Goal: Task Accomplishment & Management: Complete application form

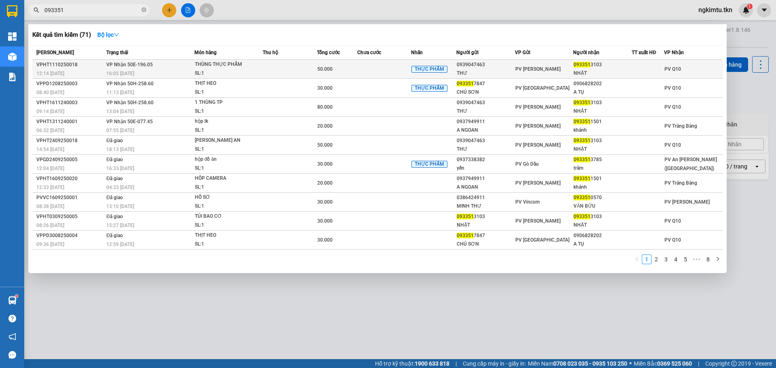
type input "093351"
click at [235, 63] on div "THÙNG THỰC PHẨM" at bounding box center [225, 64] width 61 height 9
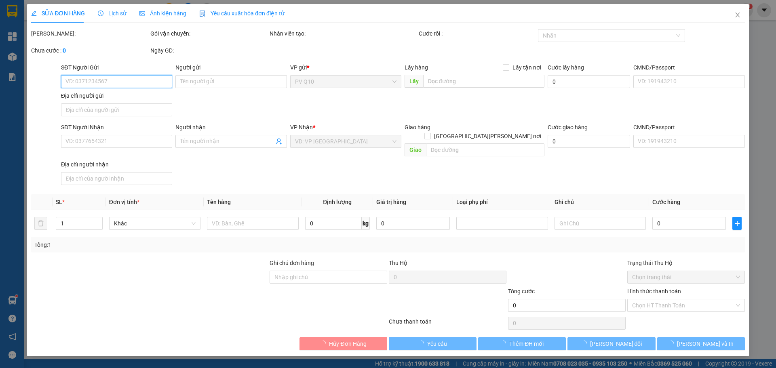
type input "0939047463"
type input "THƯ"
type input "0933513103"
type input "NHẬT"
type input "50.000"
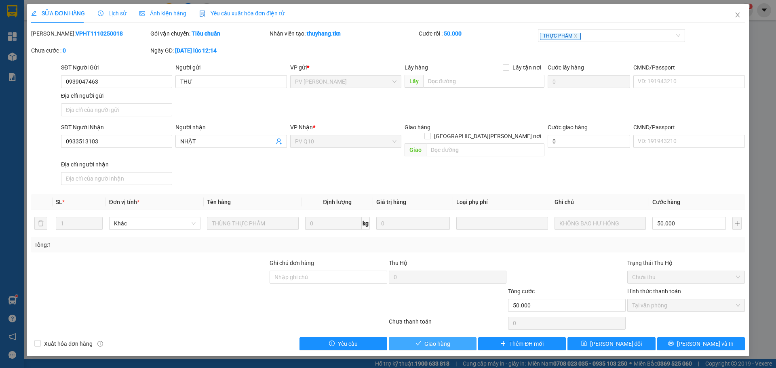
click at [439, 337] on button "Giao hàng" at bounding box center [433, 343] width 88 height 13
